Goal: Task Accomplishment & Management: Complete application form

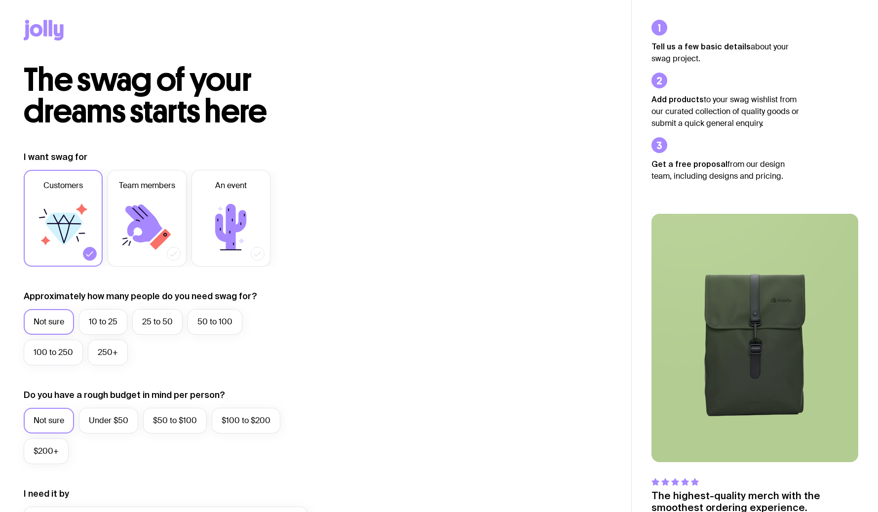
click at [94, 297] on label "Approximately how many people do you need swag for?" at bounding box center [141, 296] width 234 height 12
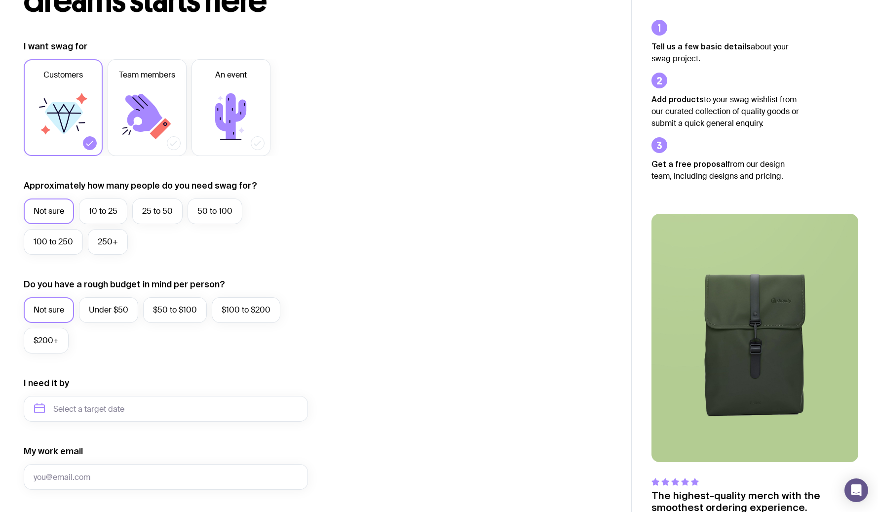
scroll to position [112, 0]
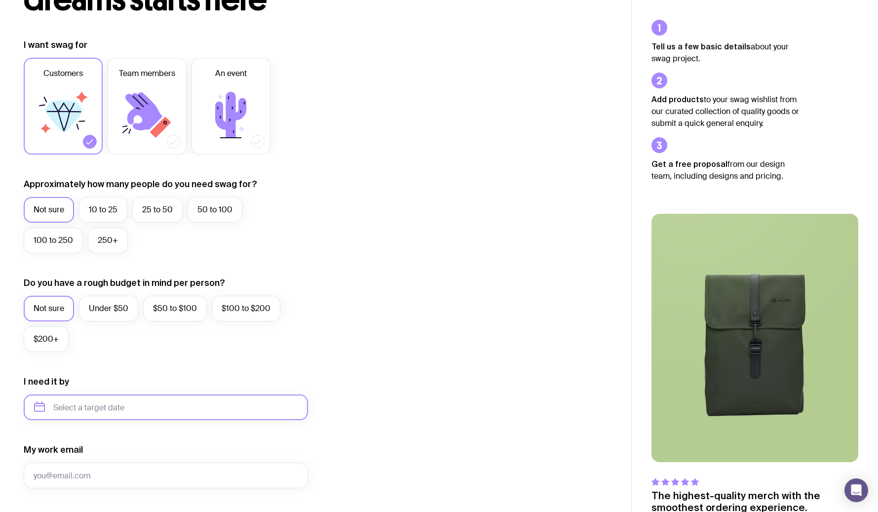
click at [118, 400] on input "text" at bounding box center [166, 408] width 284 height 26
click at [272, 435] on form "I want swag for Customers Team members An event Approximately how many people d…" at bounding box center [166, 361] width 284 height 645
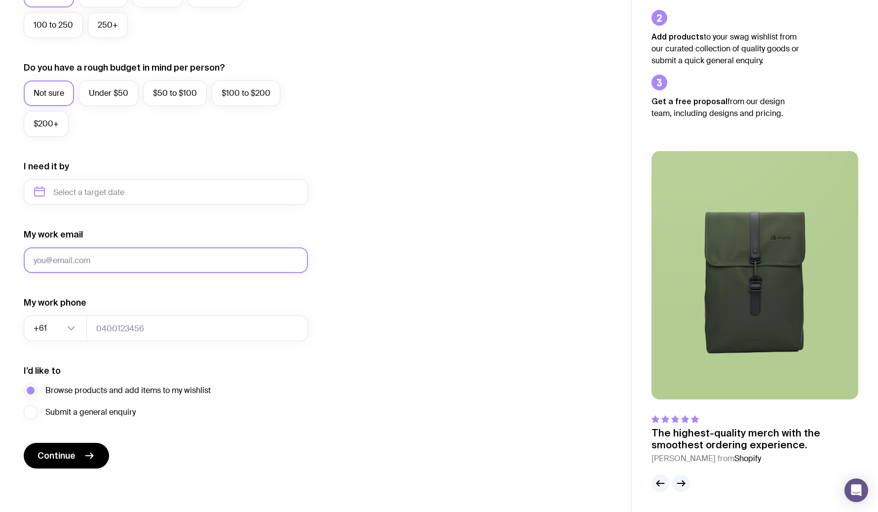
scroll to position [327, 0]
type input "[PERSON_NAME][EMAIL_ADDRESS][DOMAIN_NAME]"
type input "0422586086"
click at [104, 409] on span "Submit a general enquiry" at bounding box center [90, 412] width 90 height 12
click at [0, 0] on input "Submit a general enquiry" at bounding box center [0, 0] width 0 height 0
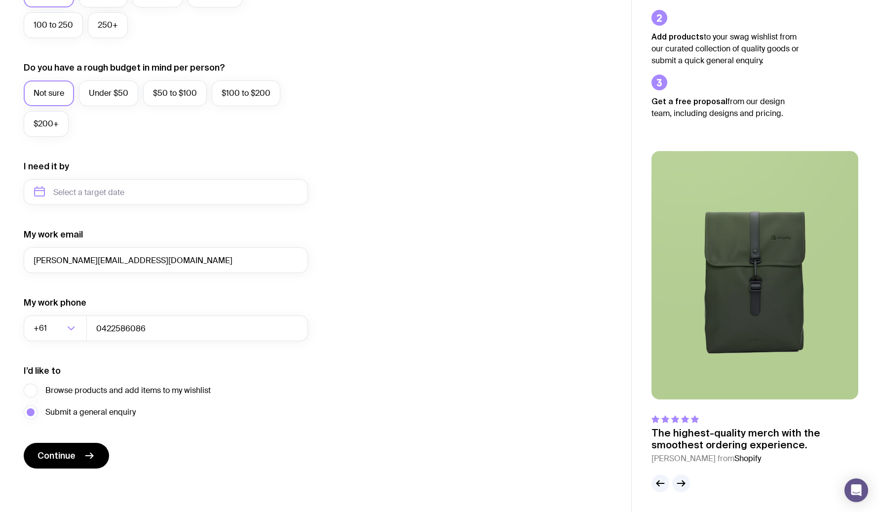
click at [78, 398] on div "Browse products and add items to my wishlist Submit a general enquiry" at bounding box center [117, 402] width 187 height 36
click at [74, 388] on span "Browse products and add items to my wishlist" at bounding box center [127, 391] width 165 height 12
click at [0, 0] on input "Browse products and add items to my wishlist" at bounding box center [0, 0] width 0 height 0
click at [68, 452] on span "Continue" at bounding box center [57, 456] width 38 height 12
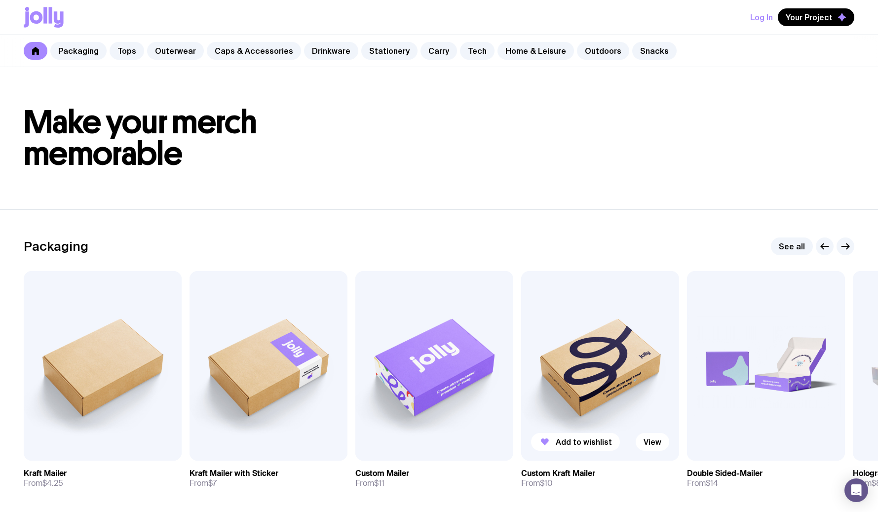
scroll to position [16, 0]
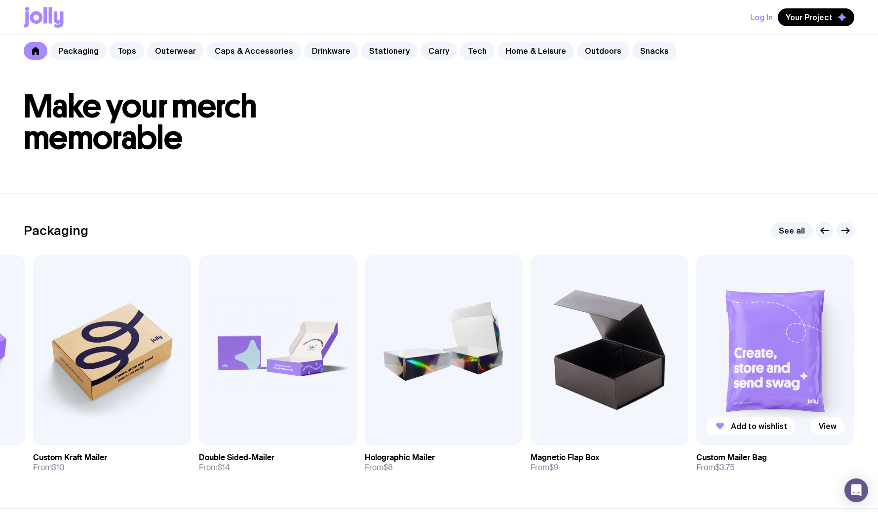
click at [756, 375] on img at bounding box center [776, 350] width 158 height 190
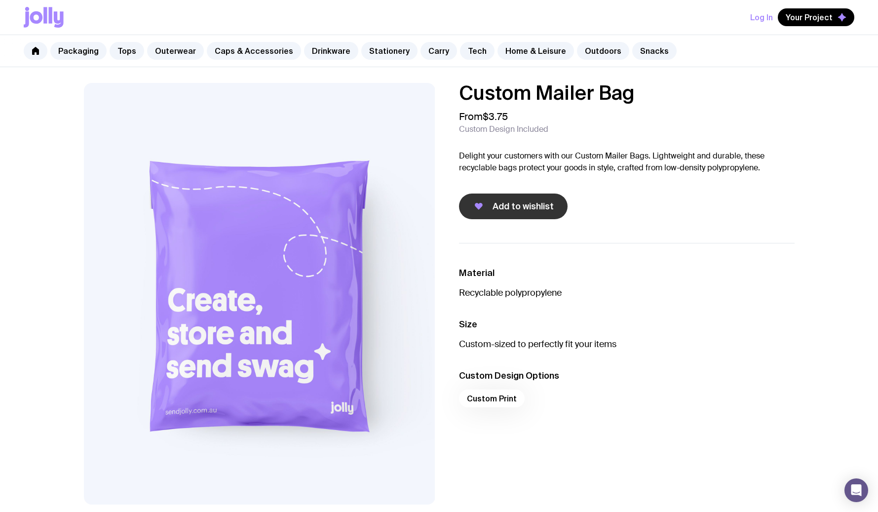
click at [491, 203] on button "Add to wishlist" at bounding box center [513, 207] width 109 height 26
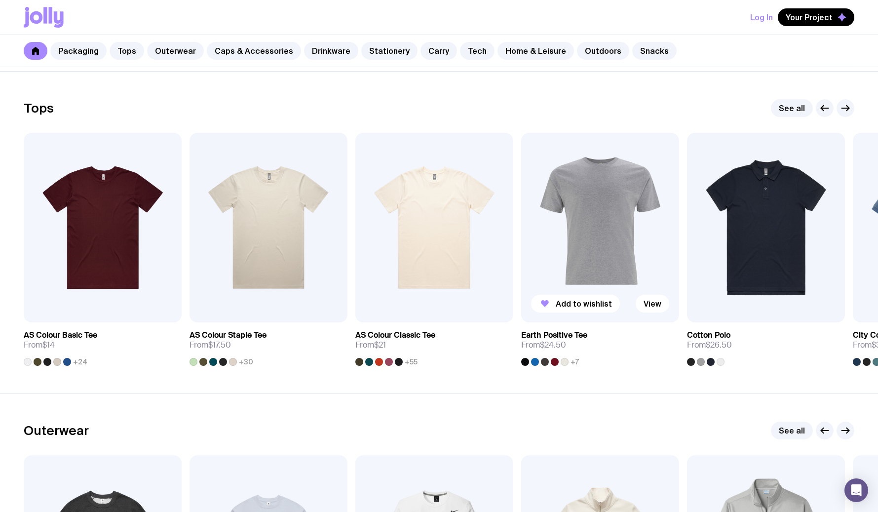
scroll to position [391, 0]
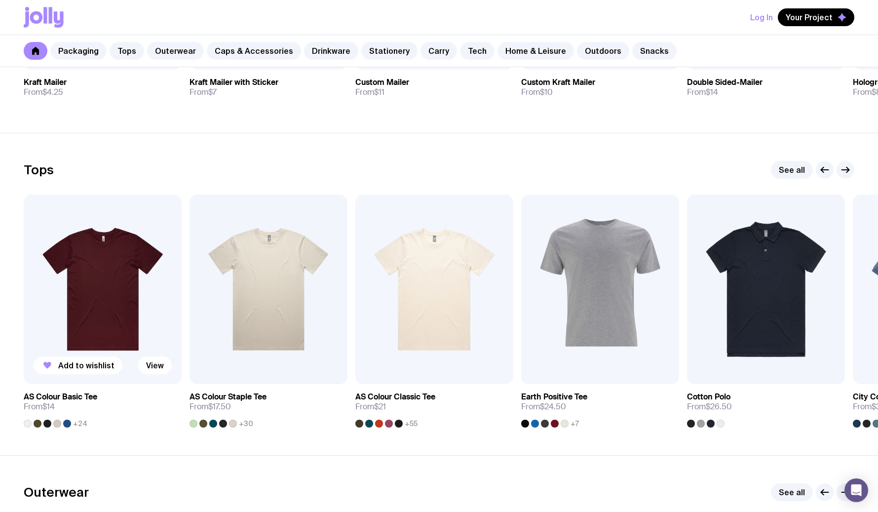
click at [77, 423] on span "+24" at bounding box center [80, 424] width 14 height 8
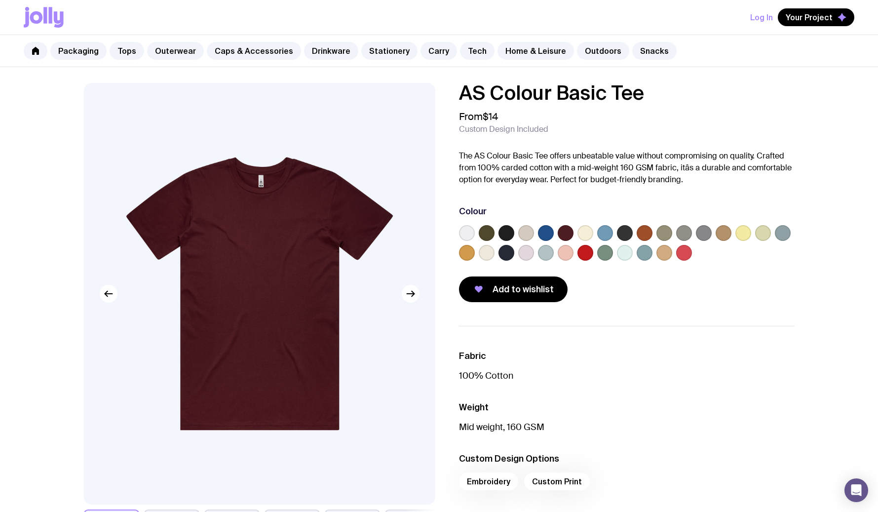
click at [505, 233] on label at bounding box center [507, 233] width 16 height 16
click at [0, 0] on input "radio" at bounding box center [0, 0] width 0 height 0
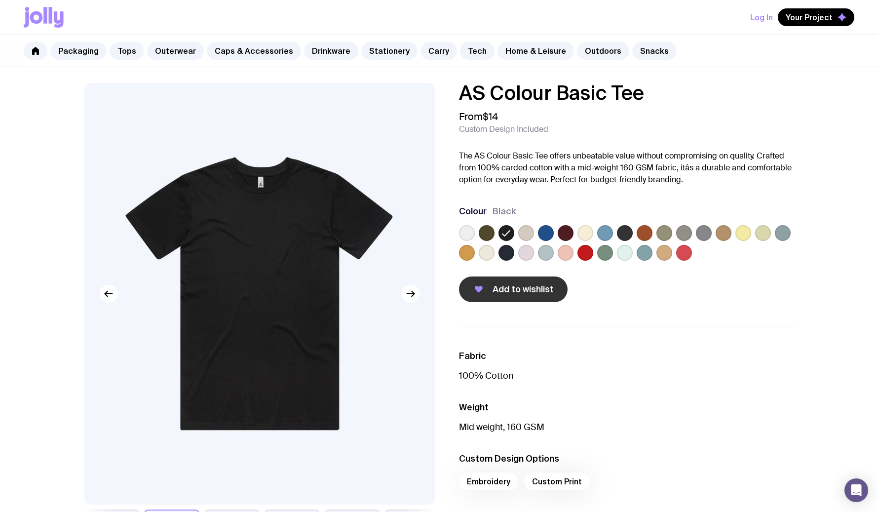
click at [511, 294] on span "Add to wishlist" at bounding box center [523, 289] width 61 height 12
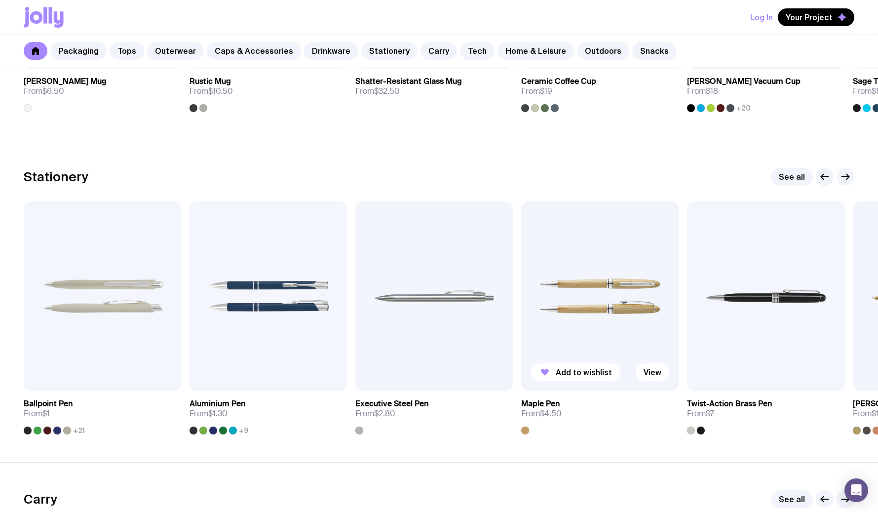
scroll to position [1673, 0]
click at [248, 374] on span "Add to wishlist" at bounding box center [252, 373] width 56 height 10
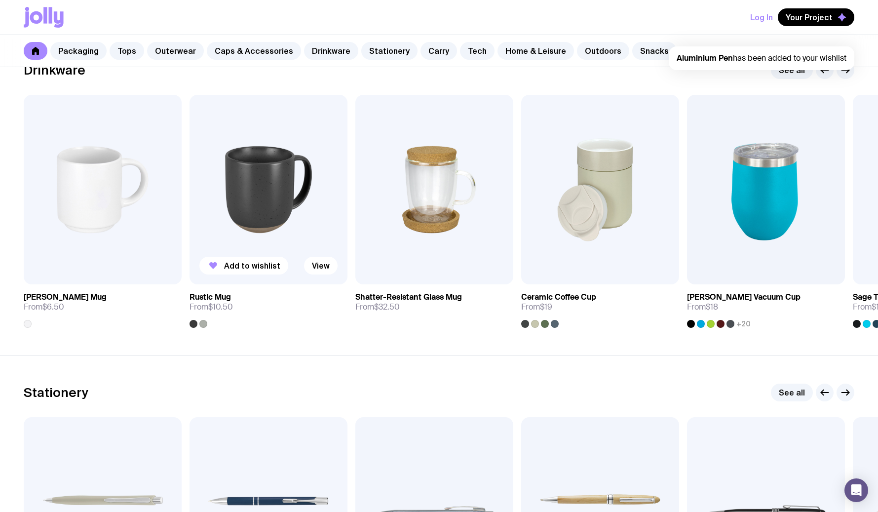
scroll to position [1443, 0]
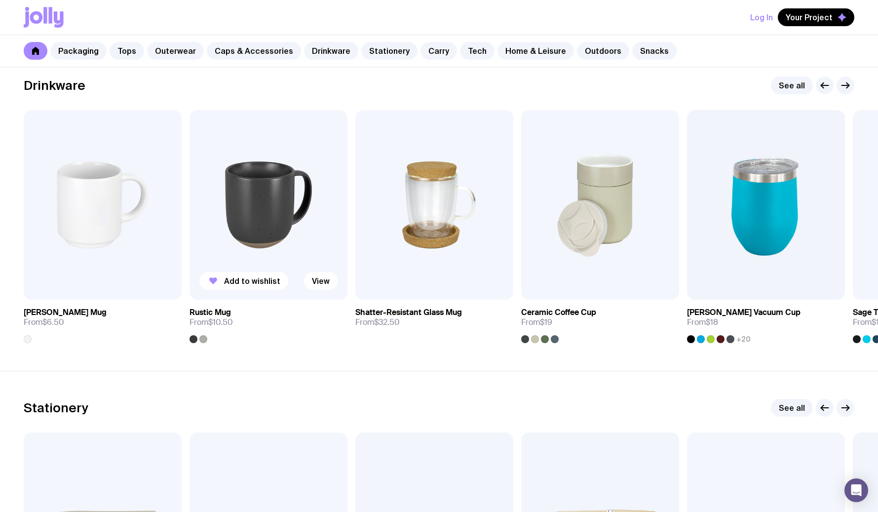
click at [192, 338] on div at bounding box center [194, 339] width 8 height 8
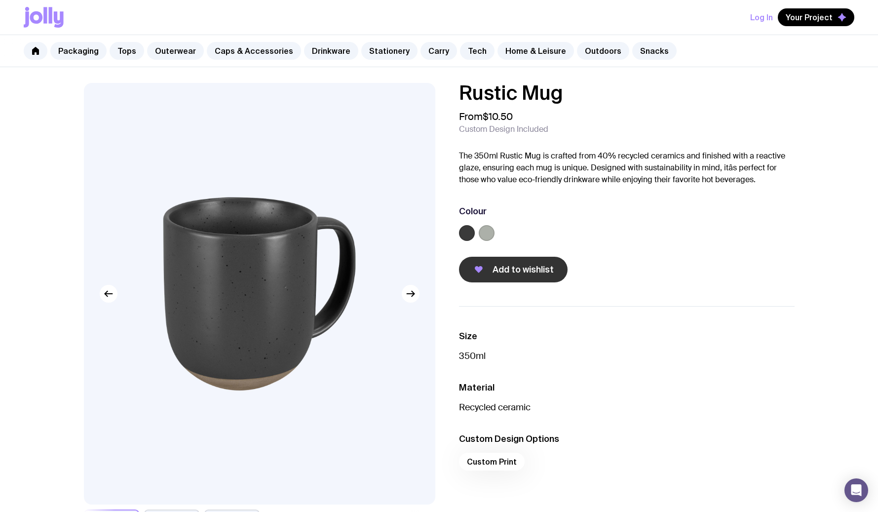
click at [504, 266] on span "Add to wishlist" at bounding box center [523, 270] width 61 height 12
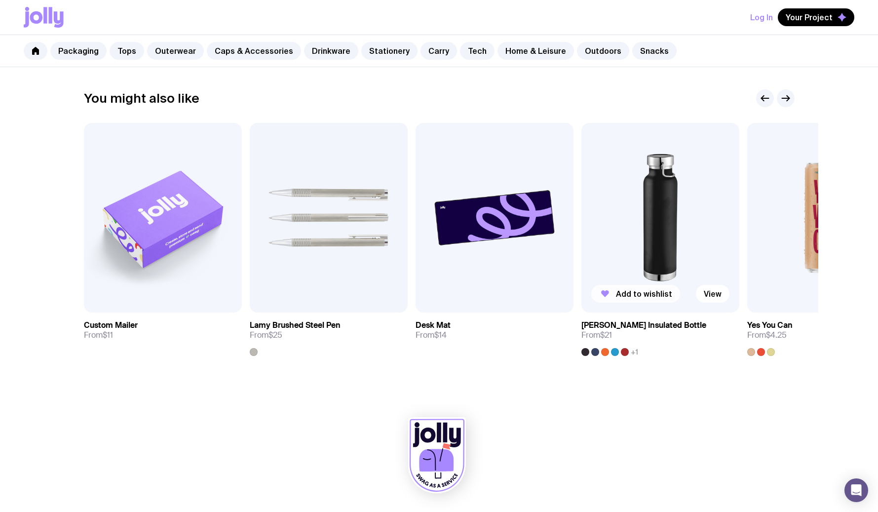
scroll to position [553, 0]
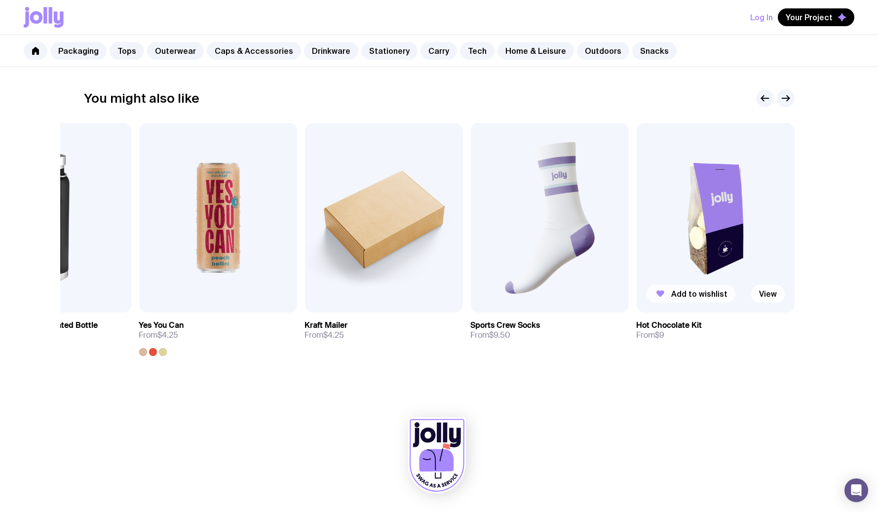
click at [672, 291] on span "Add to wishlist" at bounding box center [699, 294] width 56 height 10
click at [512, 52] on link "Home & Leisure" at bounding box center [536, 51] width 77 height 18
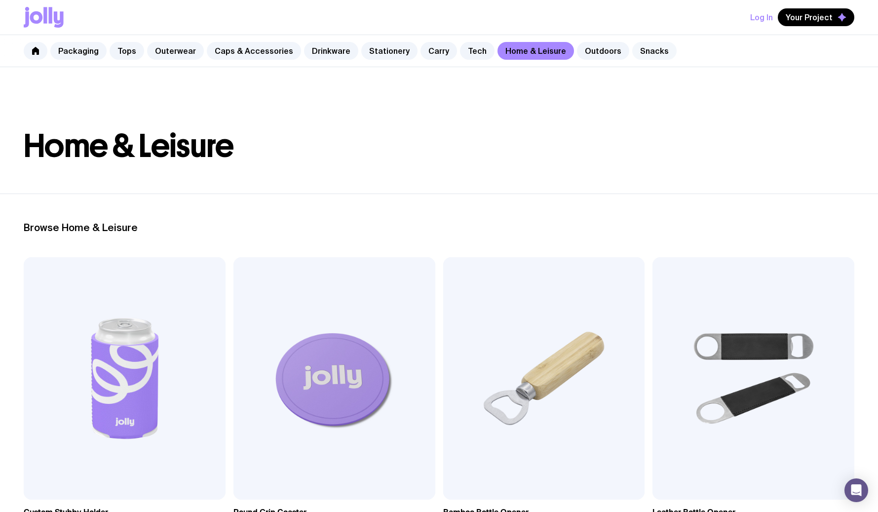
click at [645, 55] on link "Snacks" at bounding box center [655, 51] width 44 height 18
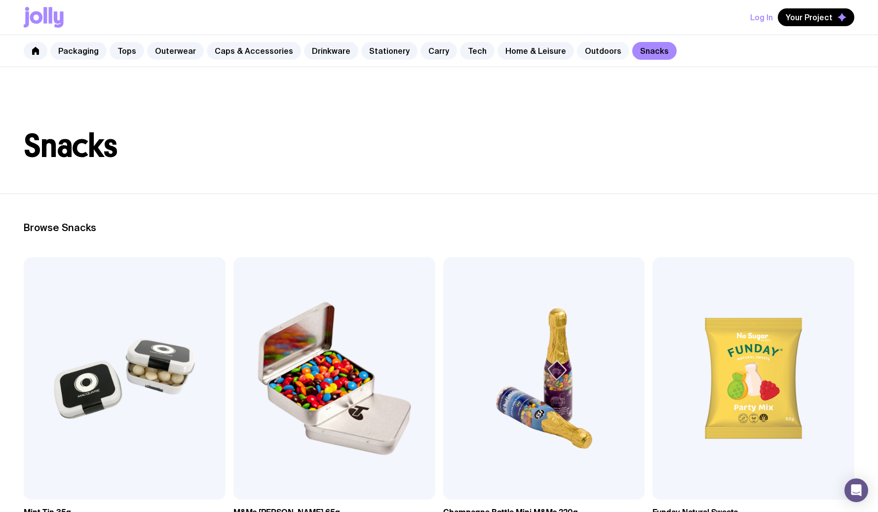
click at [597, 50] on link "Outdoors" at bounding box center [603, 51] width 52 height 18
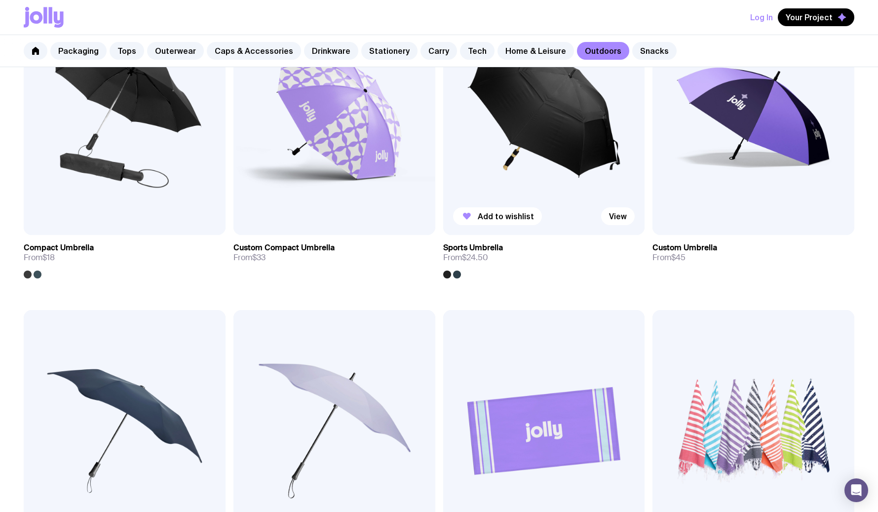
scroll to position [269, 0]
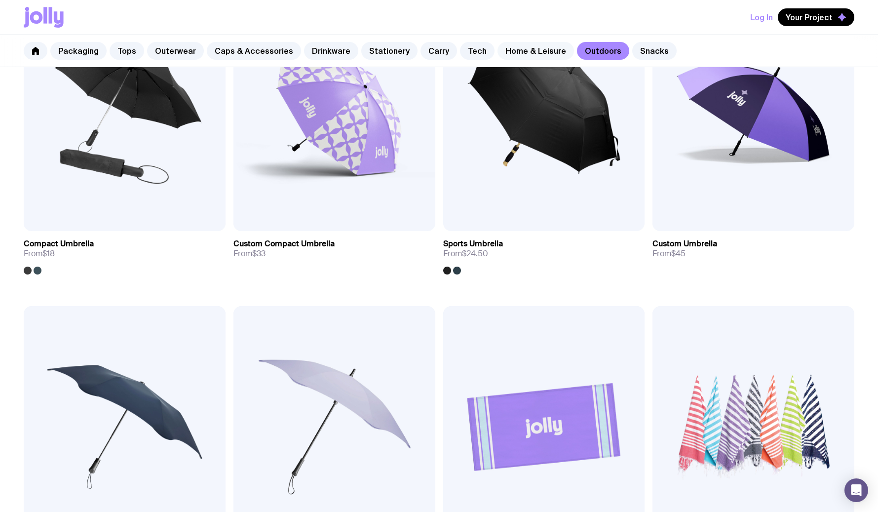
click at [501, 51] on link "Home & Leisure" at bounding box center [536, 51] width 77 height 18
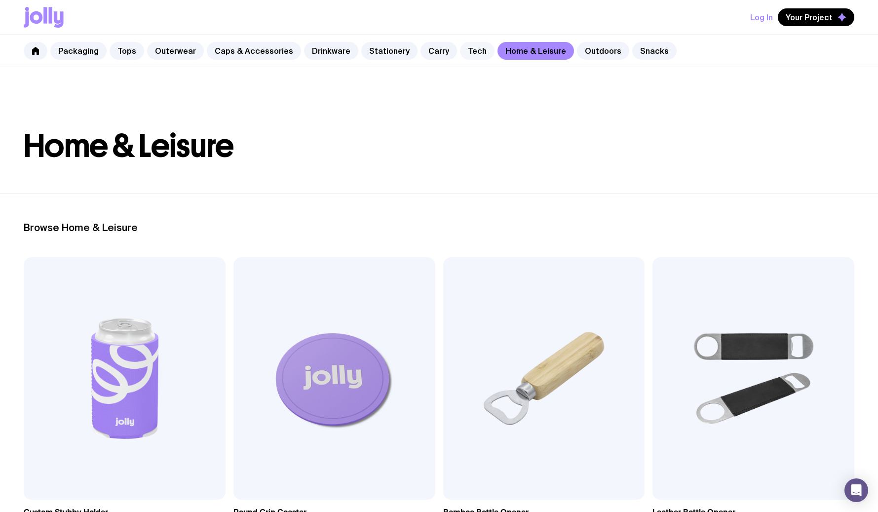
click at [460, 54] on link "Tech" at bounding box center [477, 51] width 35 height 18
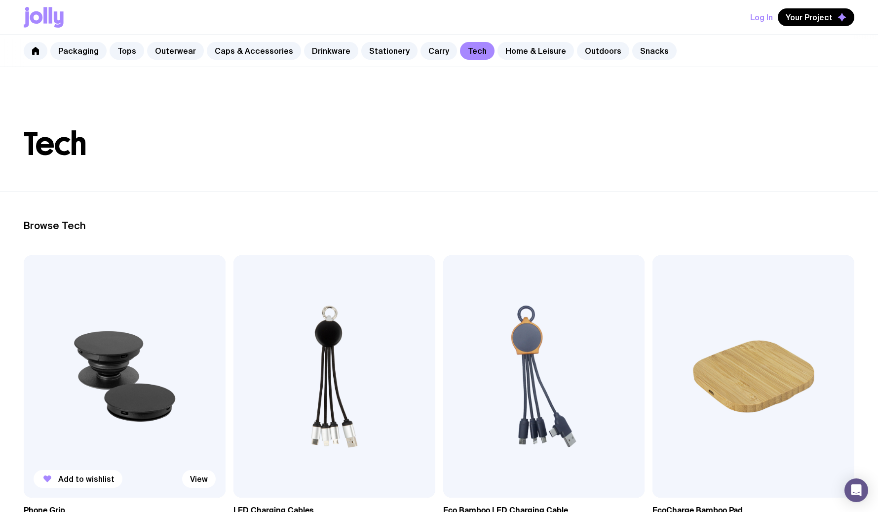
scroll to position [89, 0]
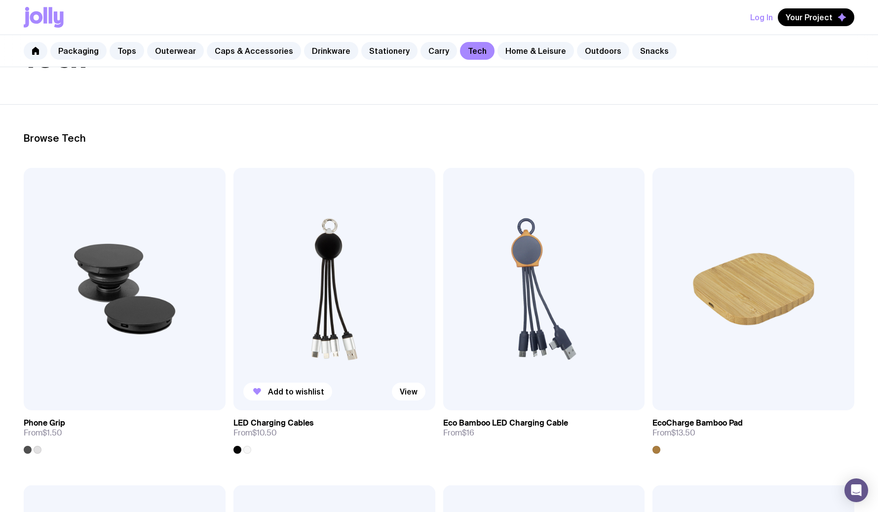
click at [332, 281] on img at bounding box center [335, 289] width 202 height 242
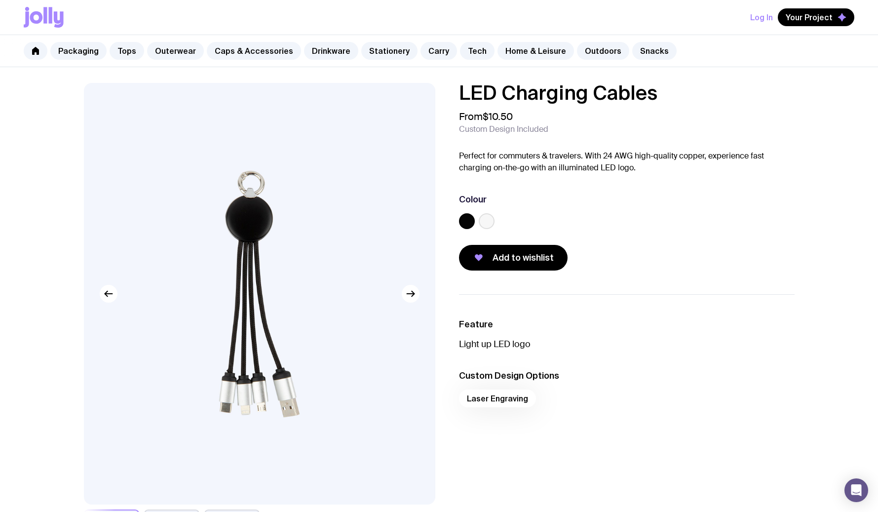
click at [244, 206] on img at bounding box center [260, 294] width 352 height 422
click at [412, 292] on icon "button" at bounding box center [413, 293] width 2 height 5
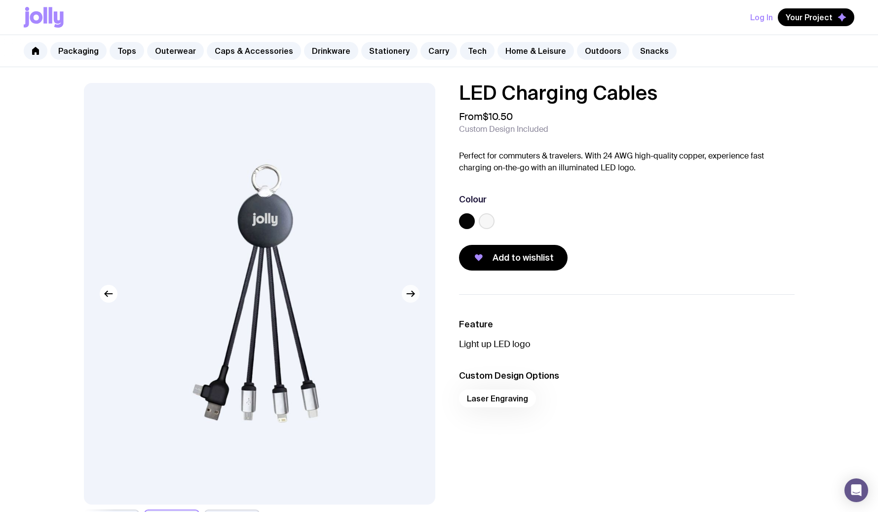
click at [412, 292] on icon "button" at bounding box center [413, 293] width 2 height 5
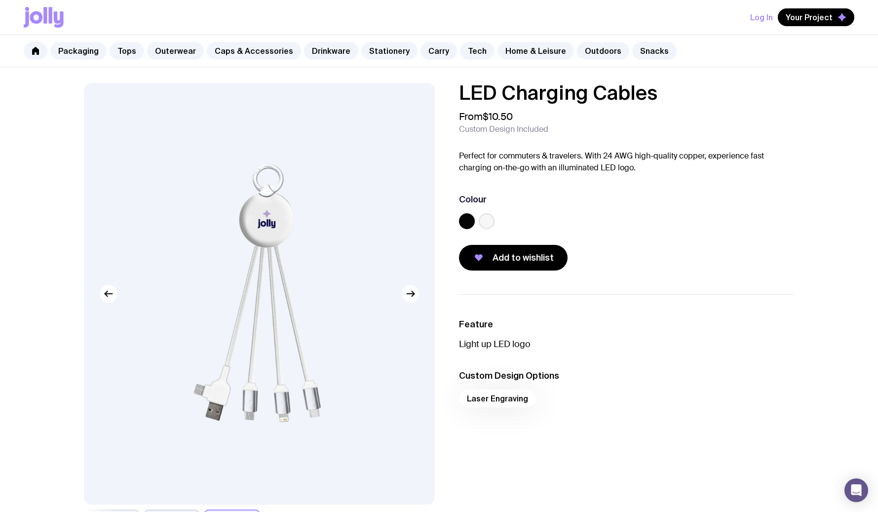
click at [412, 292] on icon "button" at bounding box center [413, 293] width 2 height 5
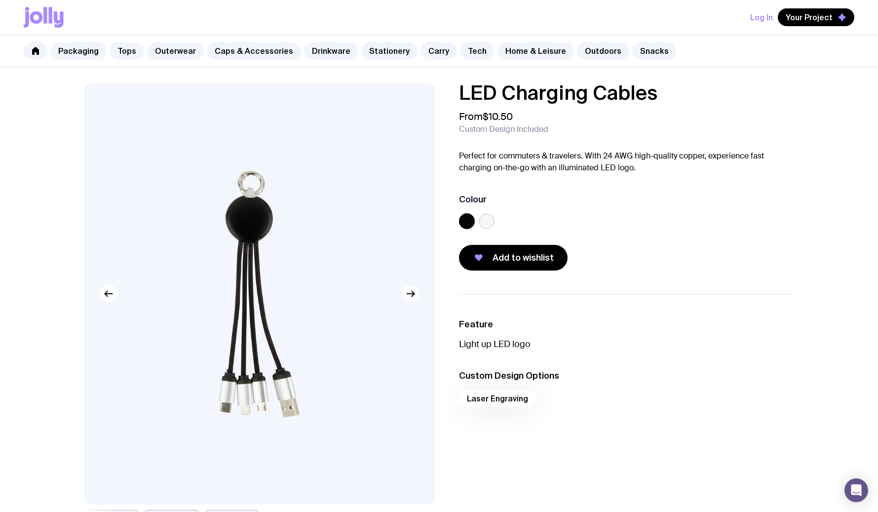
click at [412, 292] on icon "button" at bounding box center [413, 293] width 2 height 5
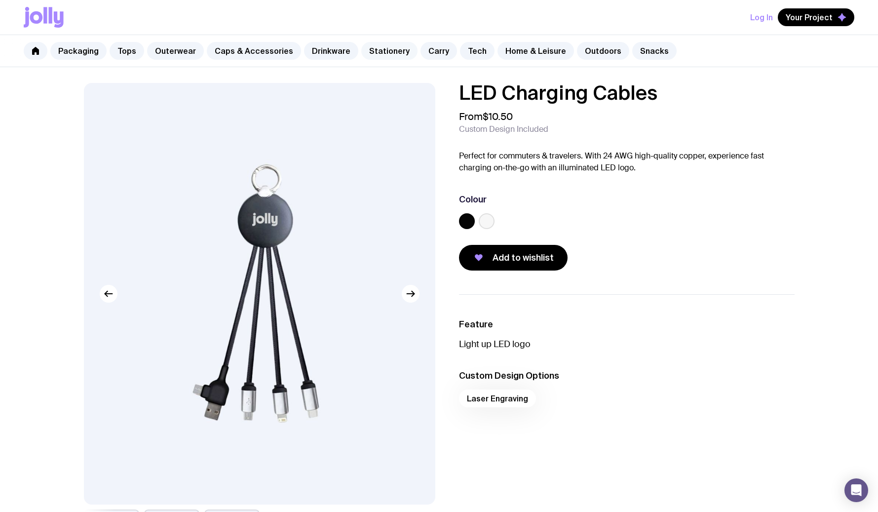
click at [375, 51] on link "Stationery" at bounding box center [389, 51] width 56 height 18
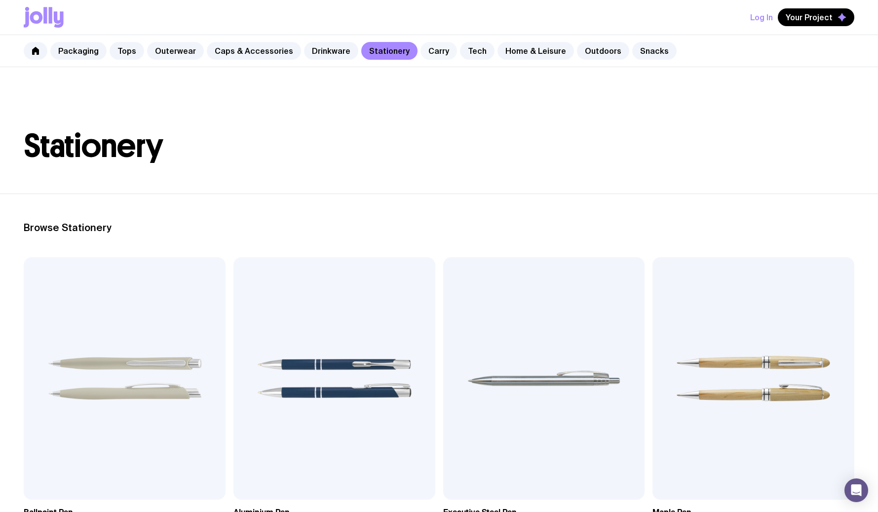
click at [421, 52] on link "Carry" at bounding box center [439, 51] width 37 height 18
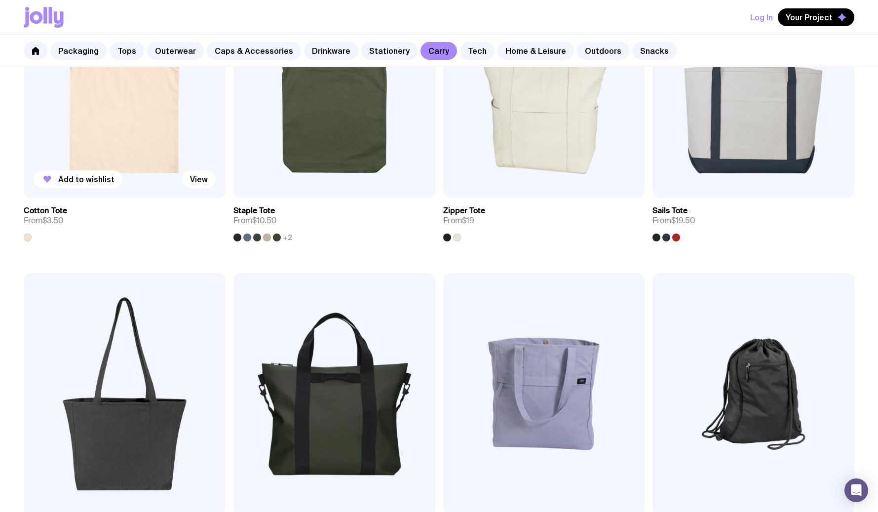
scroll to position [335, 0]
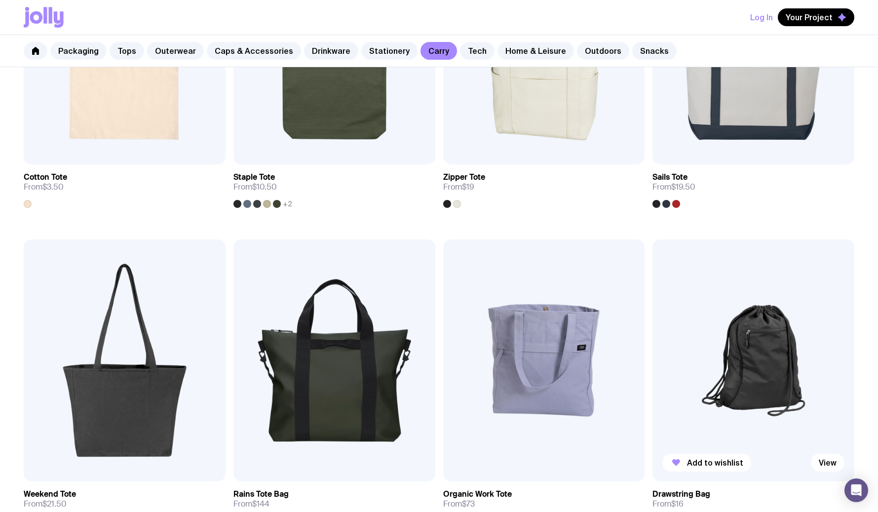
click at [745, 360] on img at bounding box center [754, 360] width 202 height 242
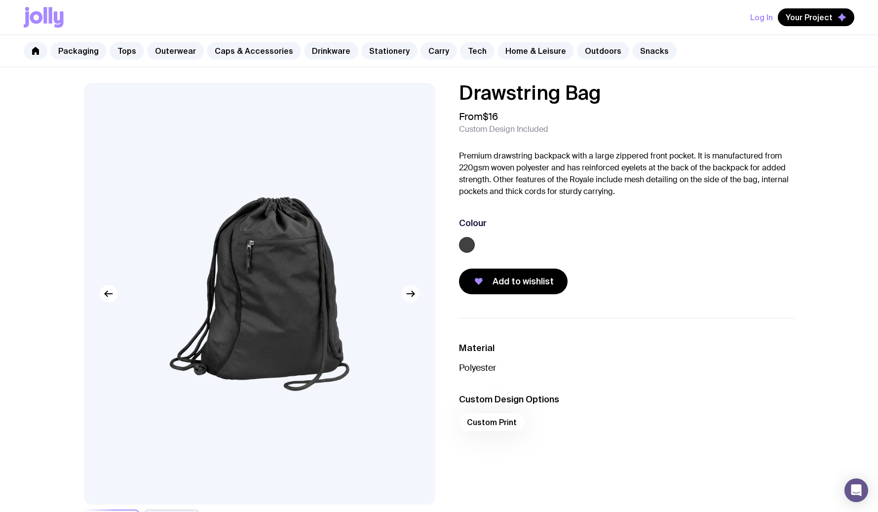
click at [413, 294] on icon "button" at bounding box center [410, 294] width 7 height 0
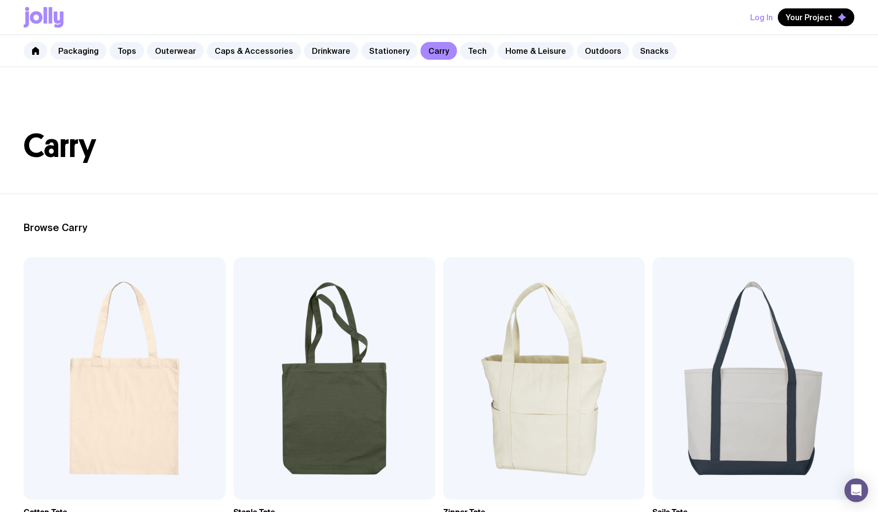
scroll to position [12, 0]
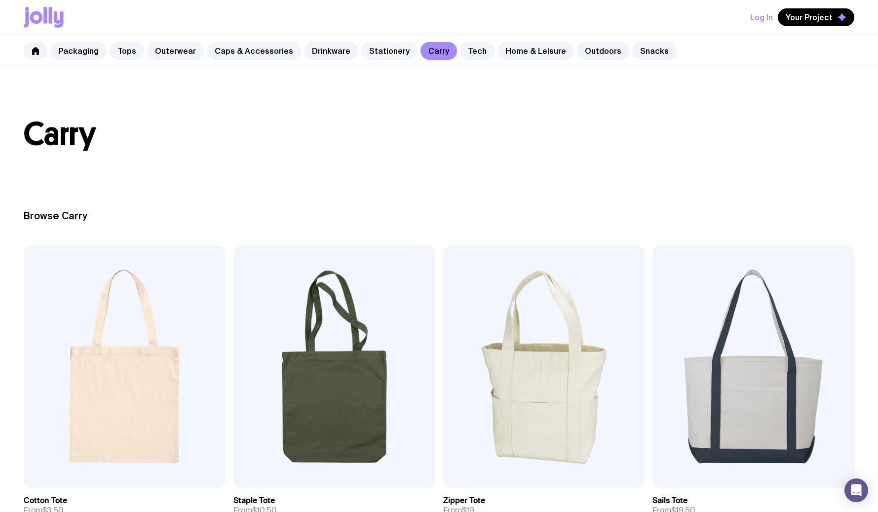
click at [381, 49] on link "Stationery" at bounding box center [389, 51] width 56 height 18
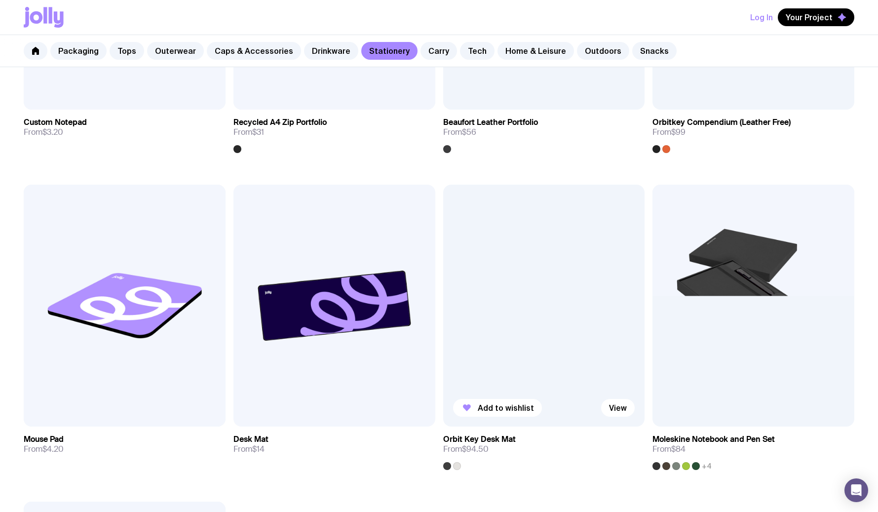
scroll to position [1660, 0]
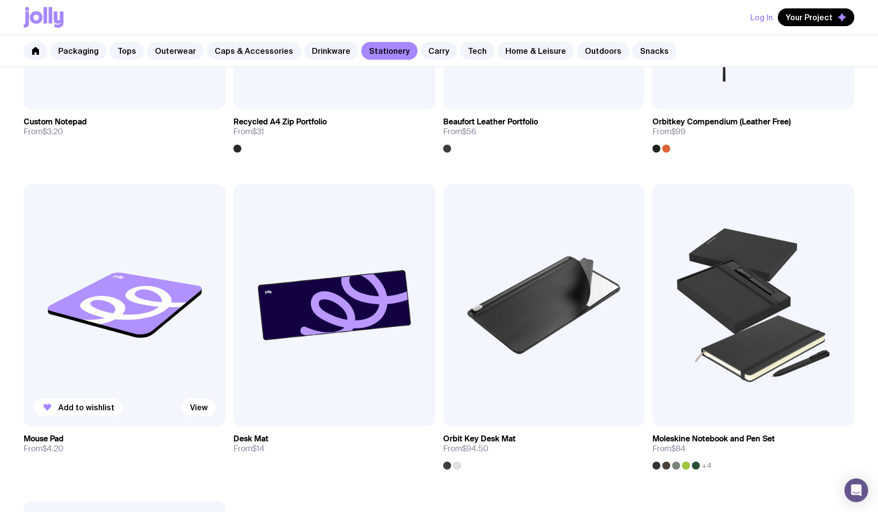
click at [138, 355] on img at bounding box center [125, 305] width 202 height 242
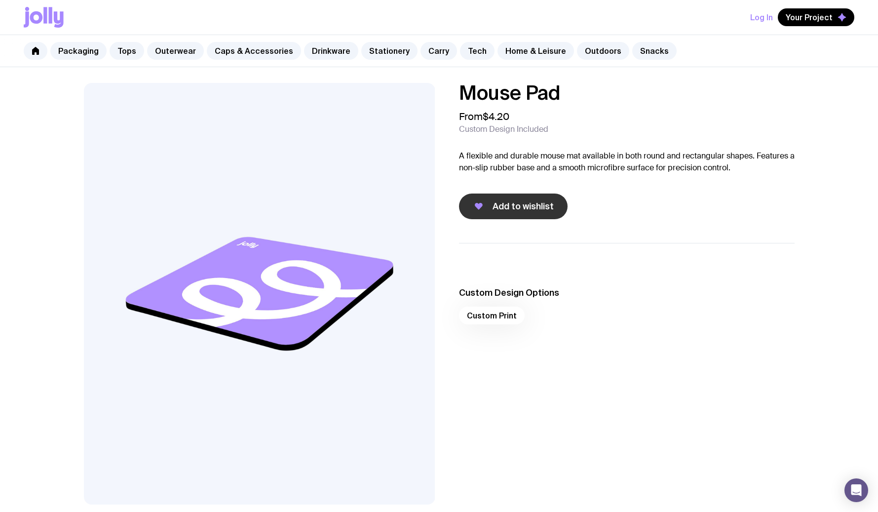
click at [524, 205] on span "Add to wishlist" at bounding box center [523, 206] width 61 height 12
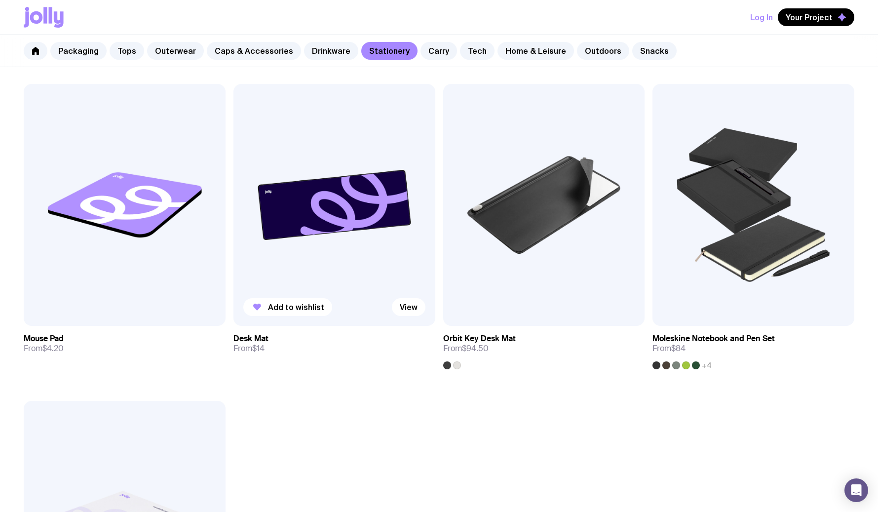
scroll to position [1758, 0]
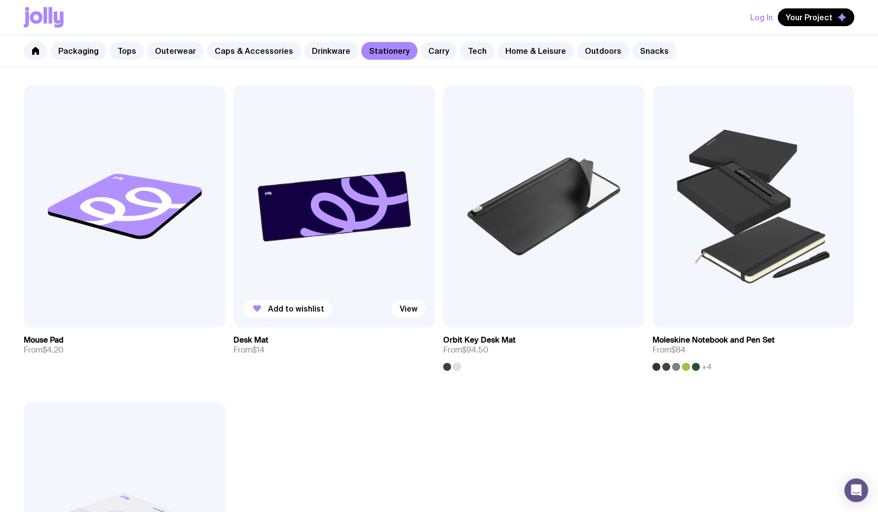
click at [324, 226] on img at bounding box center [335, 206] width 202 height 242
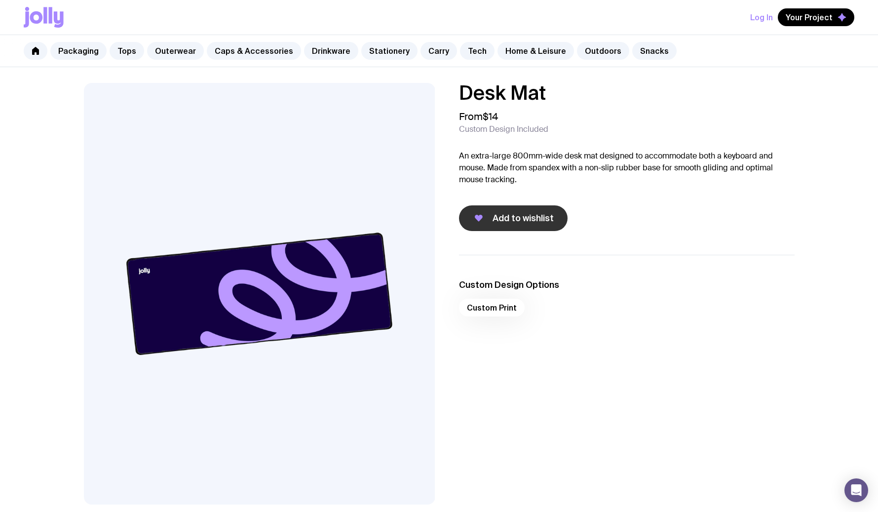
click at [504, 221] on span "Add to wishlist" at bounding box center [523, 218] width 61 height 12
click at [318, 56] on link "Drinkware" at bounding box center [331, 51] width 54 height 18
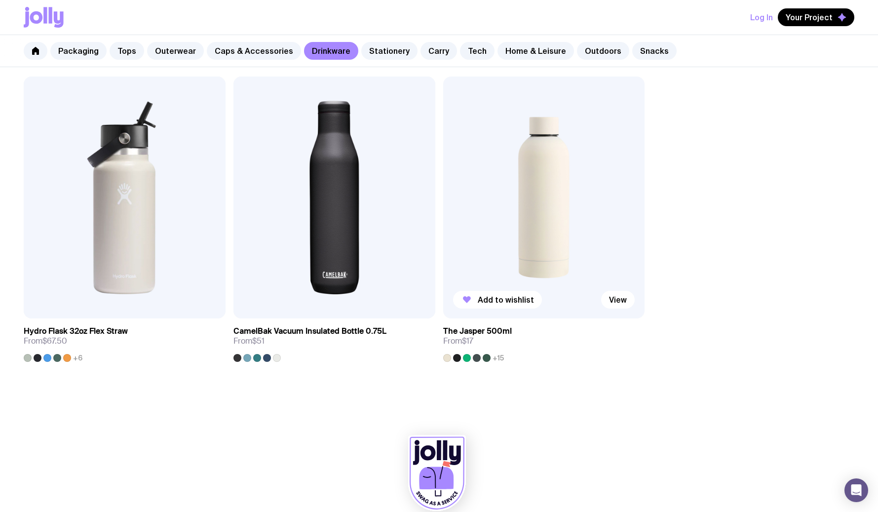
scroll to position [1767, 0]
click at [546, 242] on img at bounding box center [544, 198] width 202 height 242
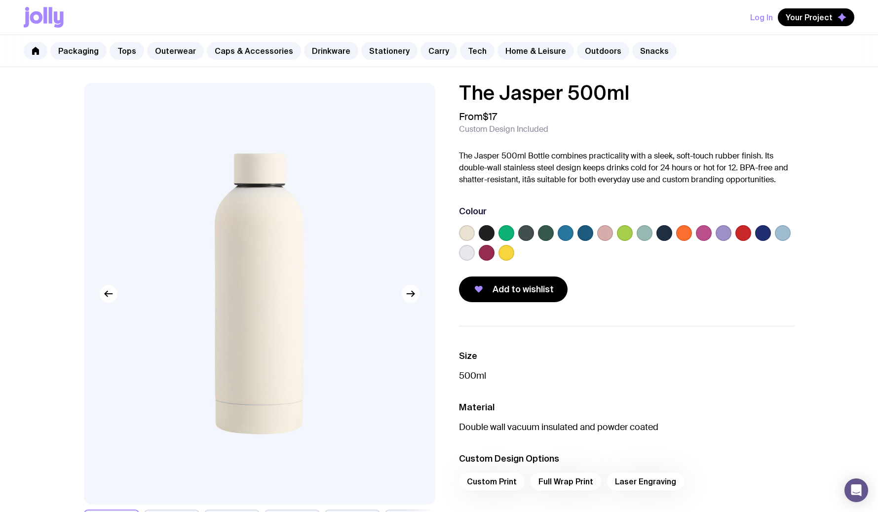
click at [717, 233] on label at bounding box center [724, 233] width 16 height 16
click at [0, 0] on input "radio" at bounding box center [0, 0] width 0 height 0
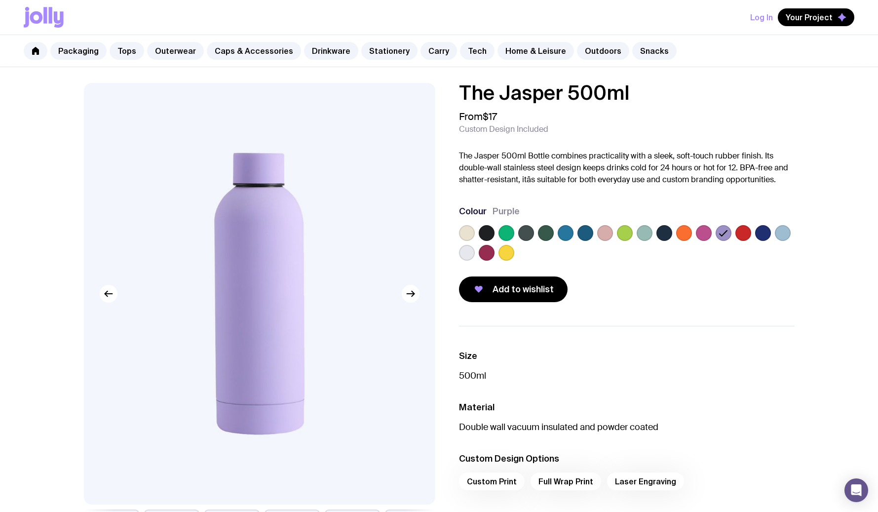
click at [491, 237] on label at bounding box center [487, 233] width 16 height 16
click at [0, 0] on input "radio" at bounding box center [0, 0] width 0 height 0
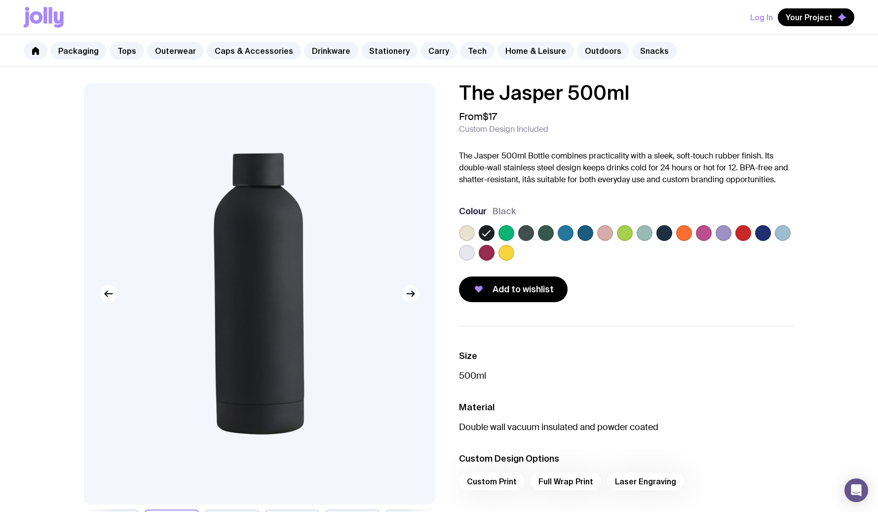
click at [406, 294] on icon "button" at bounding box center [411, 294] width 12 height 12
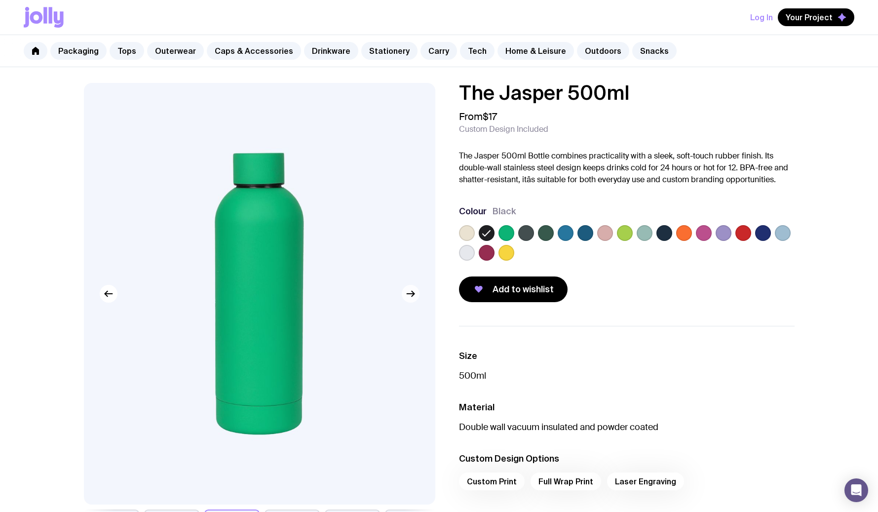
click at [406, 294] on icon "button" at bounding box center [411, 294] width 12 height 12
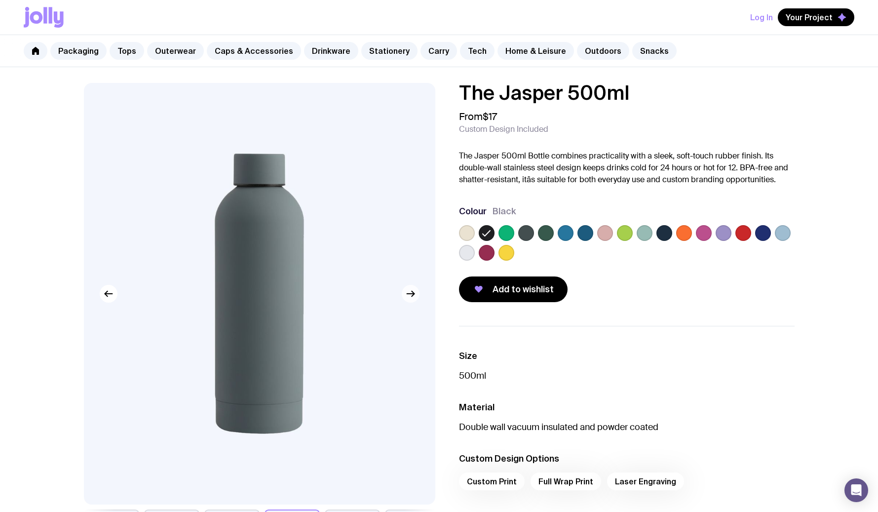
click at [406, 294] on icon "button" at bounding box center [411, 294] width 12 height 12
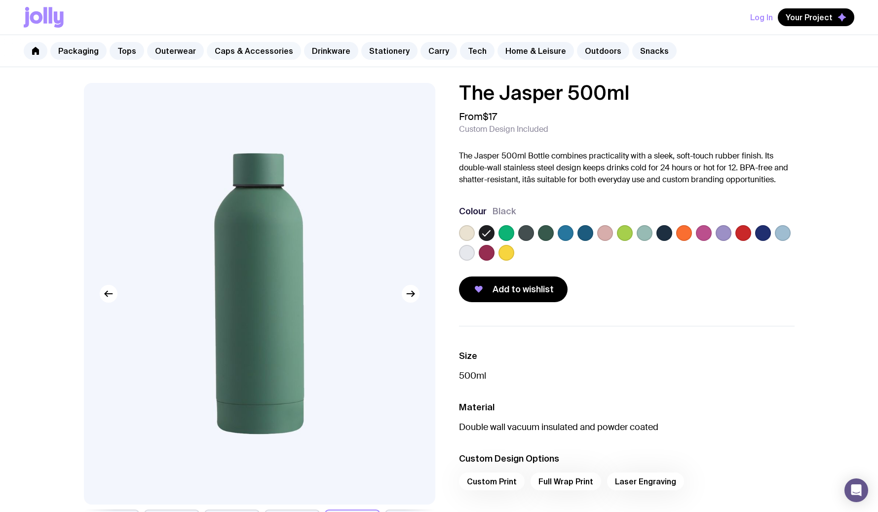
click at [243, 52] on link "Caps & Accessories" at bounding box center [254, 51] width 94 height 18
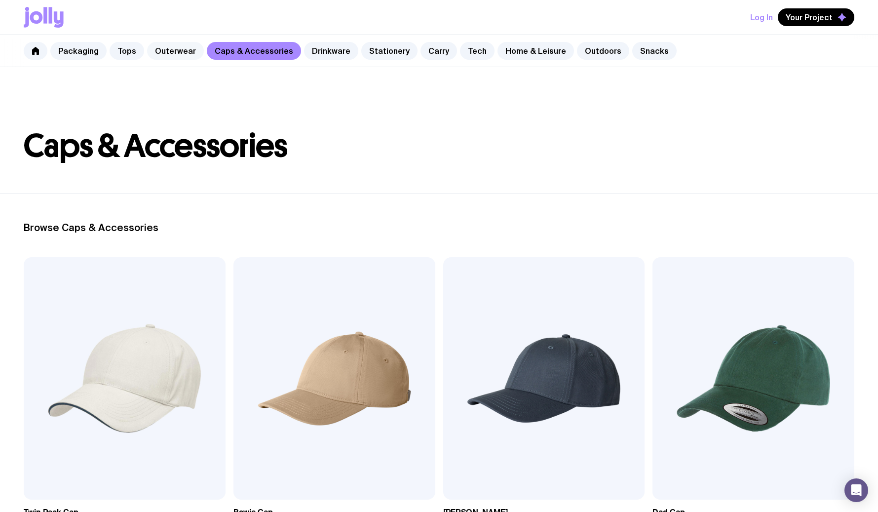
click at [173, 44] on link "Outerwear" at bounding box center [175, 51] width 57 height 18
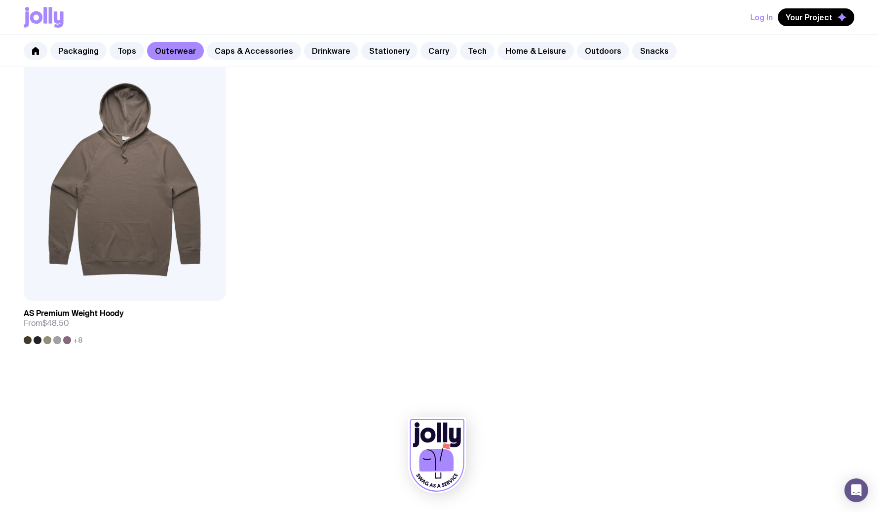
scroll to position [1785, 0]
click at [124, 46] on link "Tops" at bounding box center [127, 51] width 35 height 18
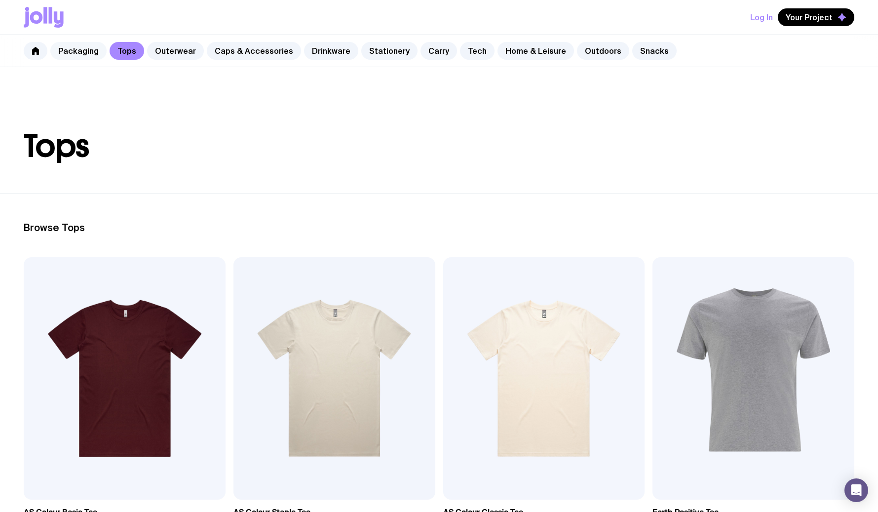
click at [67, 54] on link "Packaging" at bounding box center [78, 51] width 56 height 18
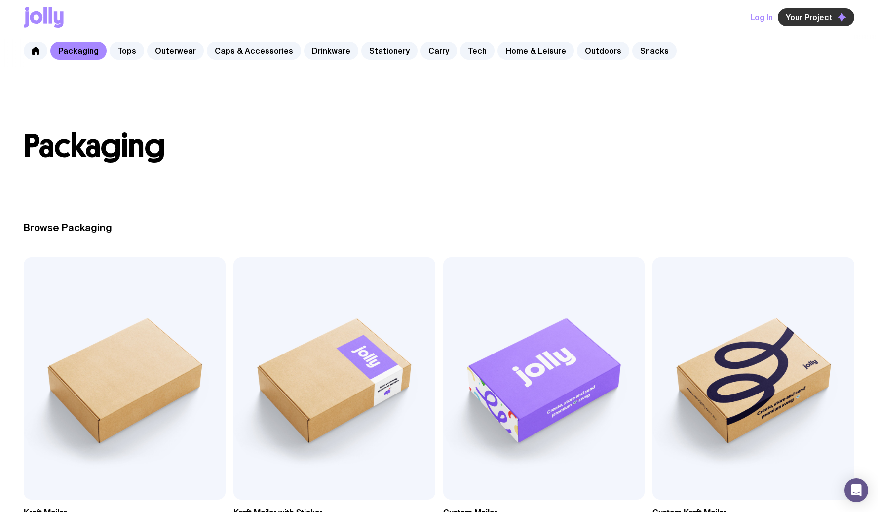
click at [807, 19] on span "Your Project" at bounding box center [809, 17] width 47 height 10
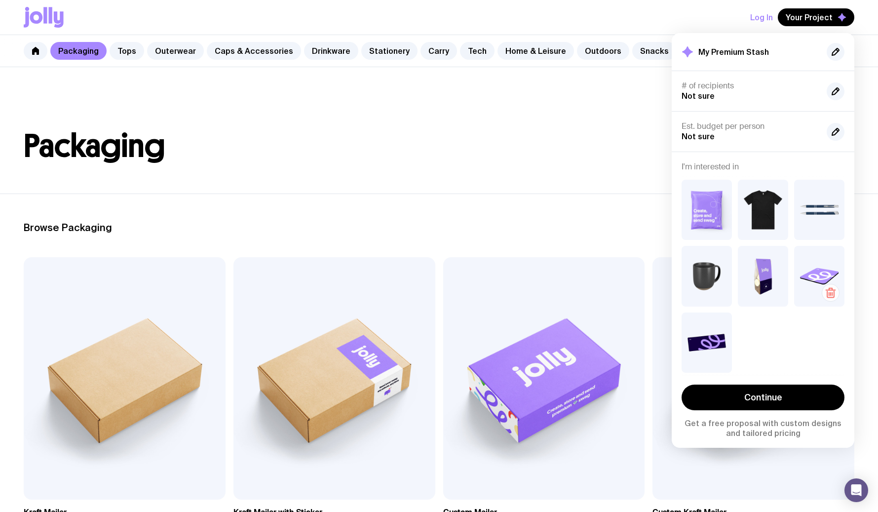
click at [828, 294] on icon "button" at bounding box center [831, 294] width 7 height 6
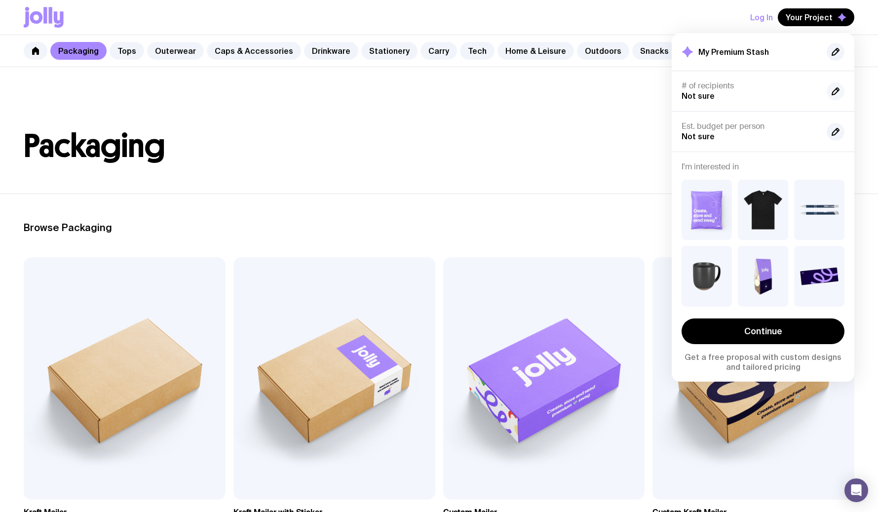
click at [837, 92] on icon "button" at bounding box center [836, 91] width 7 height 7
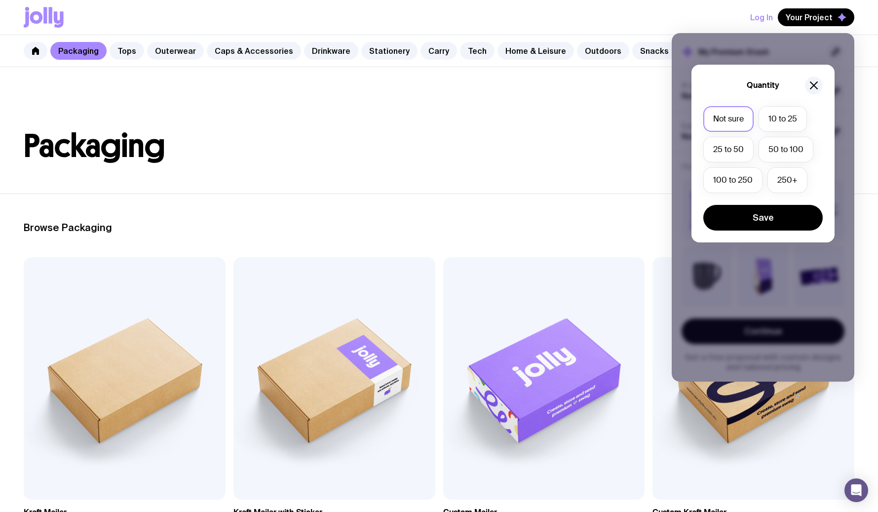
drag, startPoint x: 821, startPoint y: 87, endPoint x: 824, endPoint y: 153, distance: 65.8
click at [821, 87] on button "button" at bounding box center [814, 86] width 18 height 18
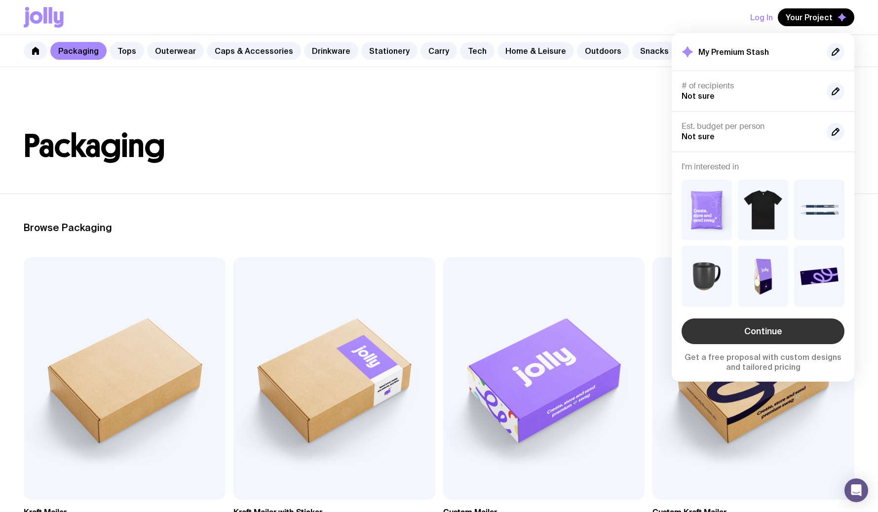
click at [784, 327] on link "Continue" at bounding box center [763, 331] width 163 height 26
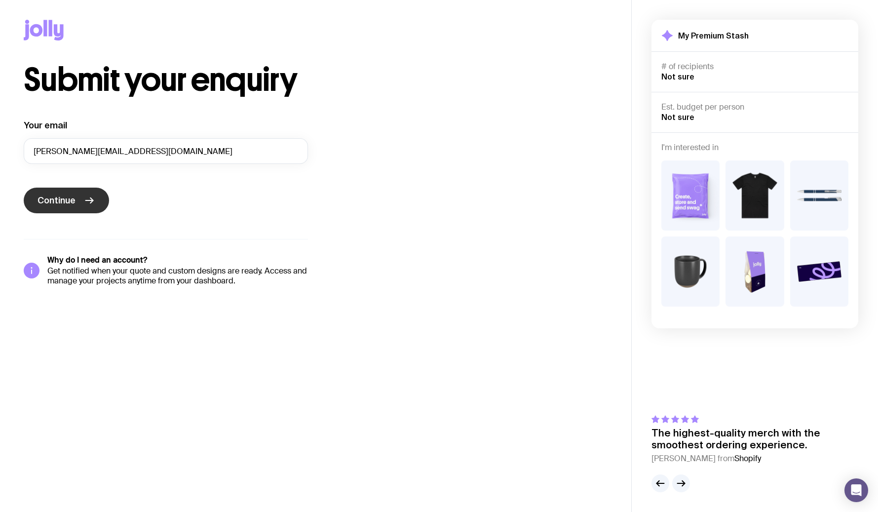
click at [56, 201] on span "Continue" at bounding box center [57, 201] width 38 height 12
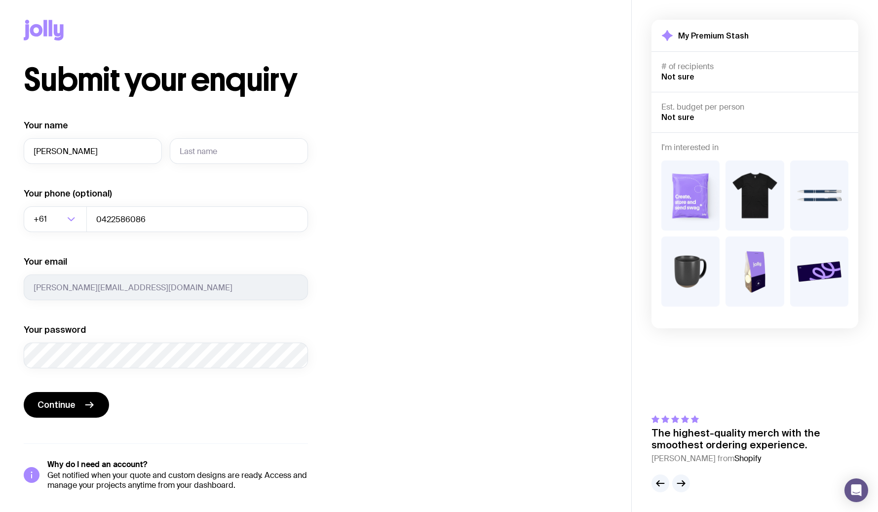
type input "[PERSON_NAME]"
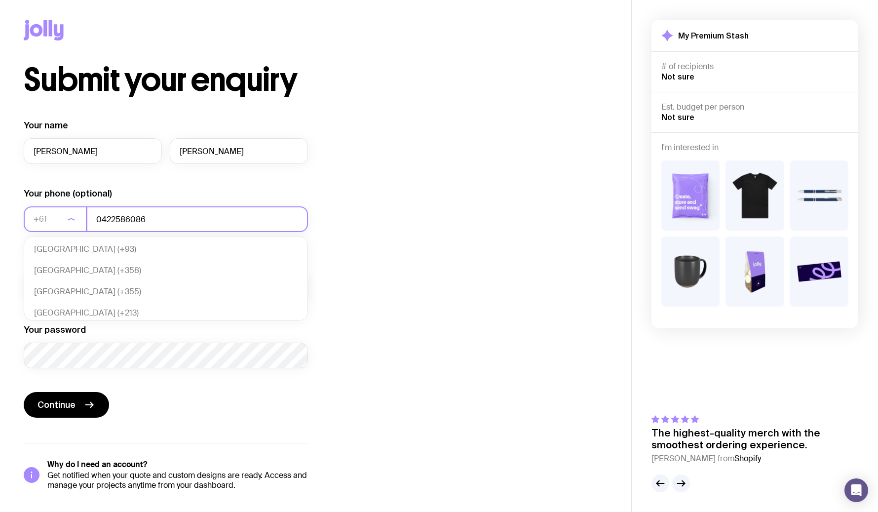
scroll to position [208, 0]
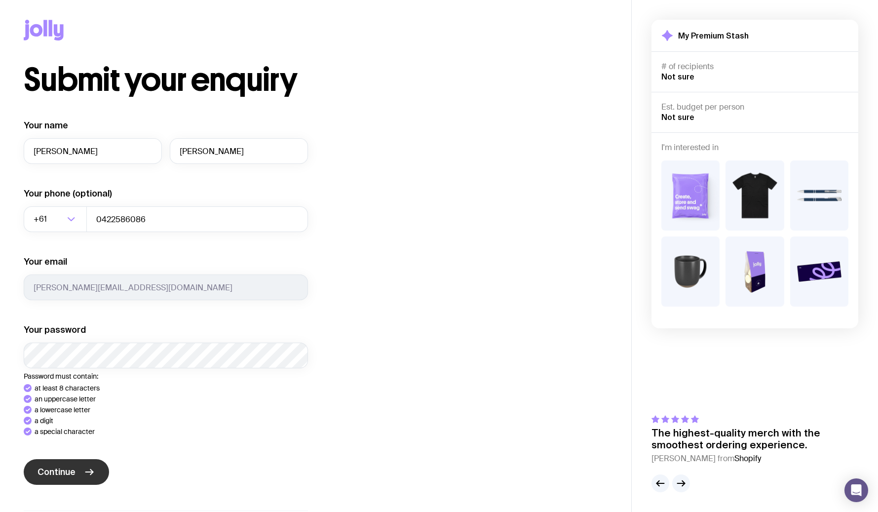
click at [77, 469] on button "Continue" at bounding box center [66, 472] width 85 height 26
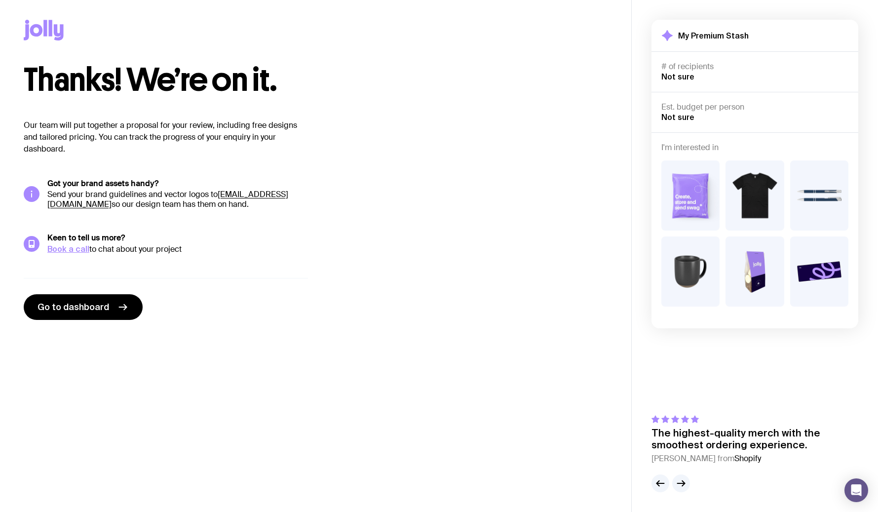
drag, startPoint x: 90, startPoint y: 126, endPoint x: 225, endPoint y: 154, distance: 138.1
click at [225, 154] on p "Our team will put together a proposal for your review, including free designs a…" at bounding box center [166, 137] width 284 height 36
click at [226, 154] on p "Our team will put together a proposal for your review, including free designs a…" at bounding box center [166, 137] width 284 height 36
click at [79, 315] on link "Go to dashboard" at bounding box center [83, 307] width 119 height 26
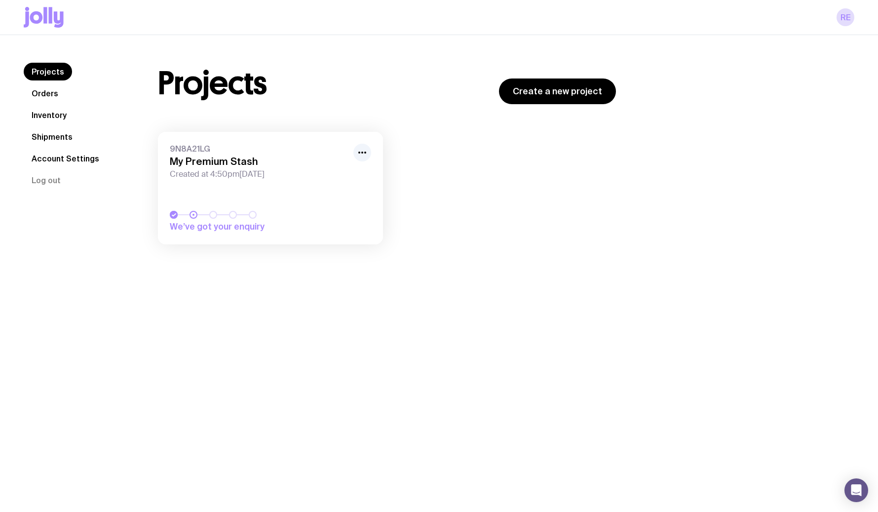
click at [239, 197] on link "9N8A21LG My Premium Stash Created at 4:50pm[DATE] We’ve got your enquiry" at bounding box center [270, 188] width 225 height 113
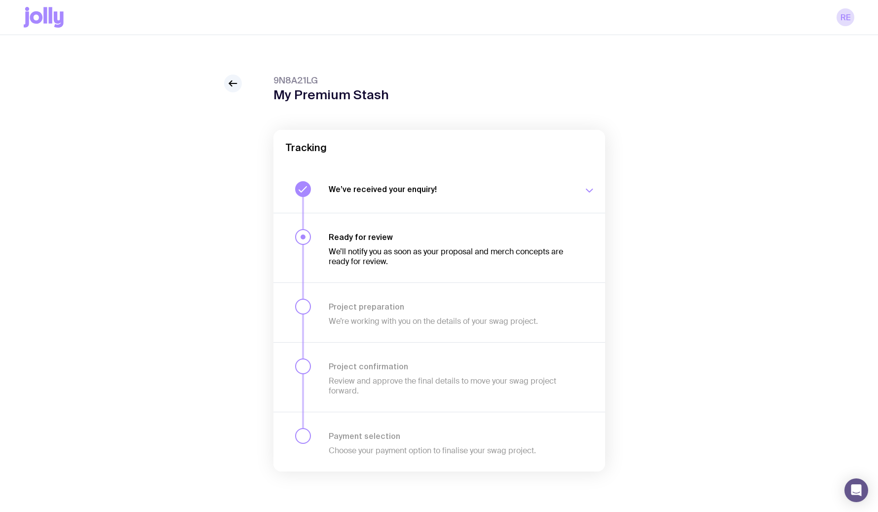
click at [374, 239] on h3 "Ready for review" at bounding box center [450, 237] width 243 height 10
click at [225, 83] on link at bounding box center [233, 84] width 18 height 18
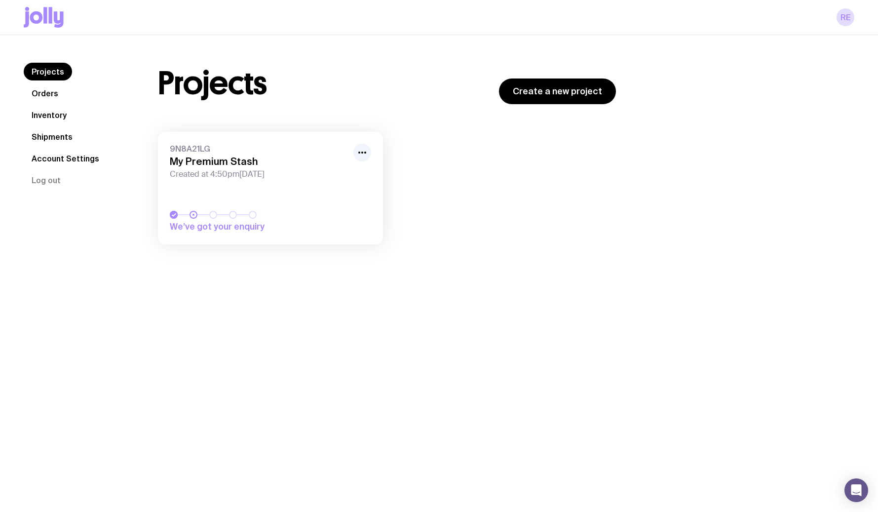
click at [39, 89] on link "Orders" at bounding box center [45, 93] width 42 height 18
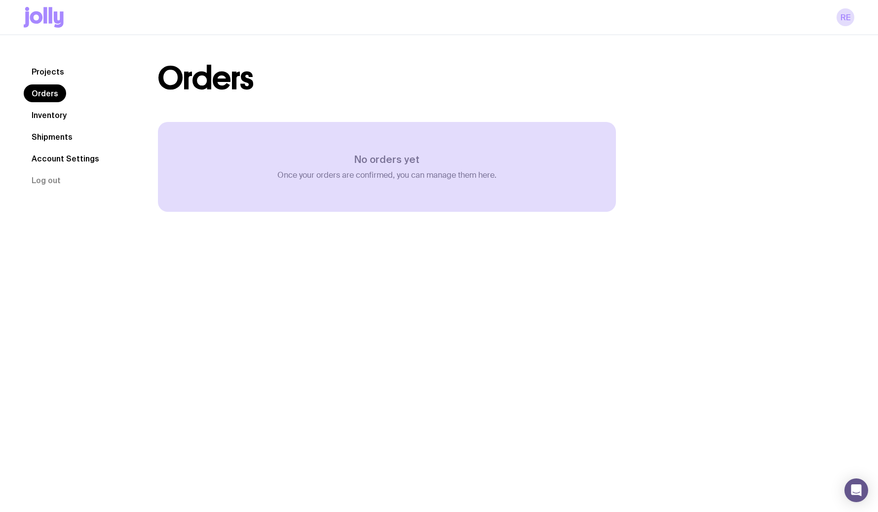
click at [50, 111] on link "Inventory" at bounding box center [49, 115] width 51 height 18
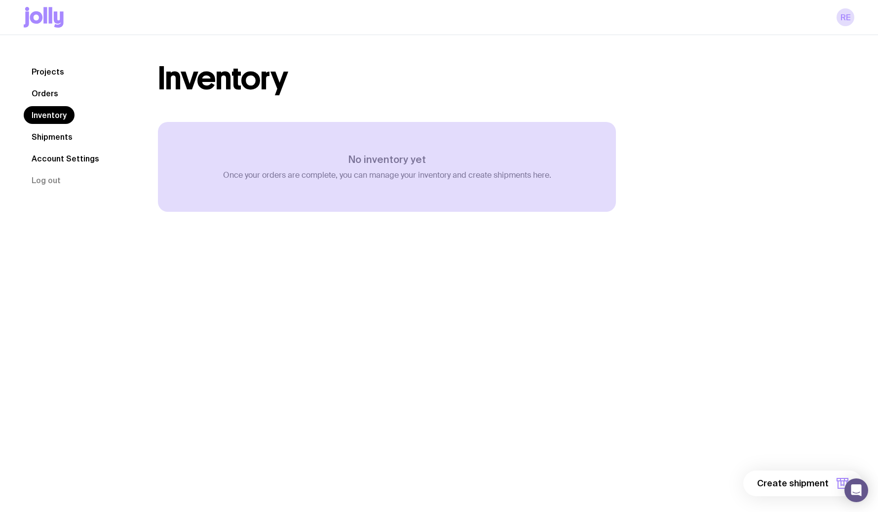
click at [64, 141] on link "Shipments" at bounding box center [52, 137] width 57 height 18
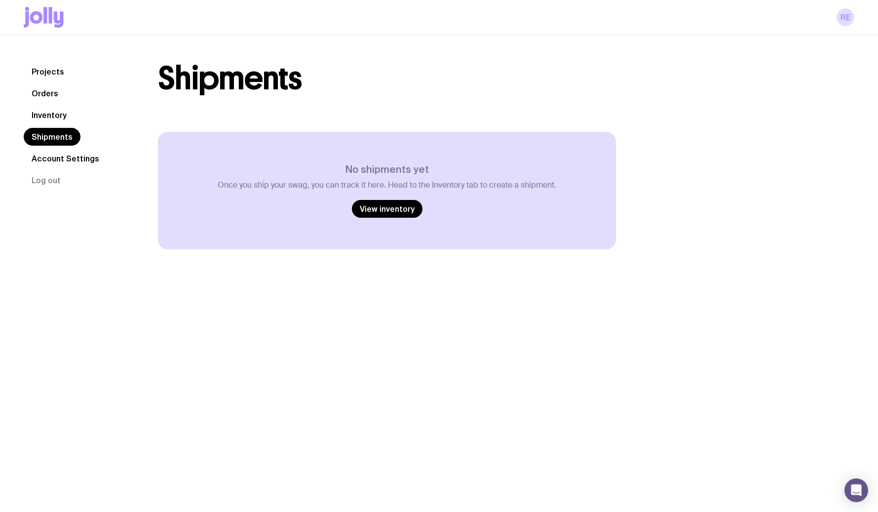
click at [62, 161] on link "Account Settings" at bounding box center [65, 159] width 83 height 18
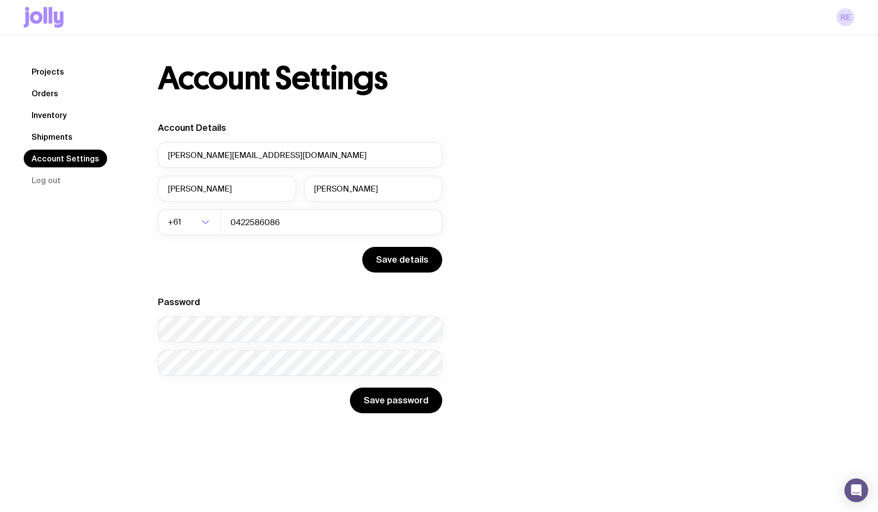
click at [47, 73] on link "Projects" at bounding box center [48, 72] width 48 height 18
